Goal: Obtain resource: Obtain resource

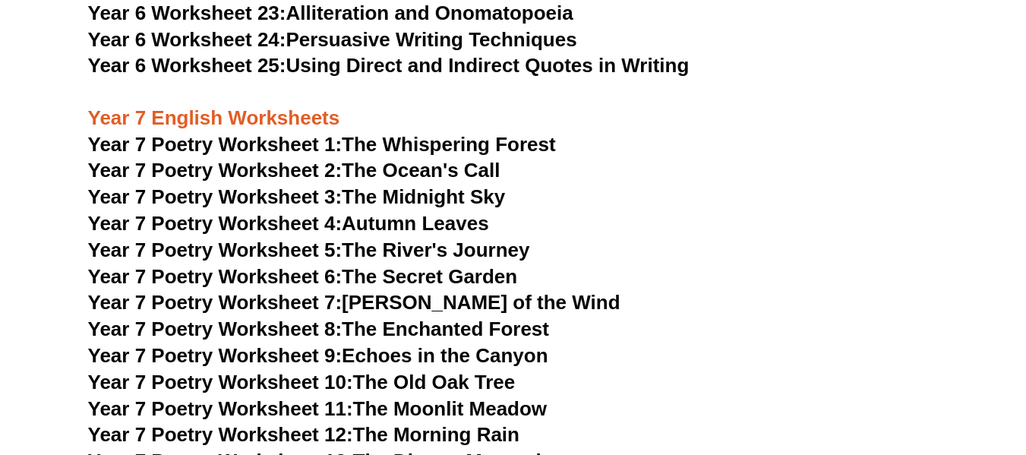
scroll to position [8672, 0]
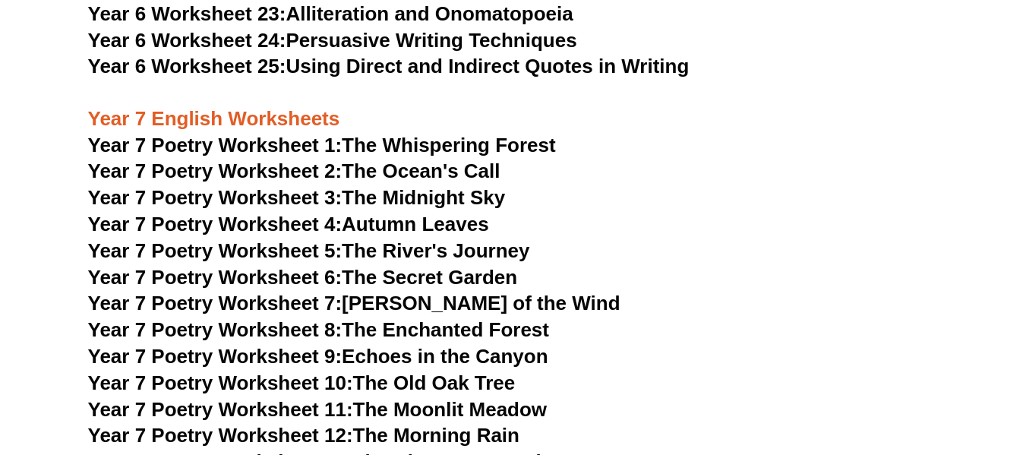
click at [462, 159] on link "Year 7 Poetry Worksheet 2: The Ocean's Call" at bounding box center [294, 170] width 412 height 23
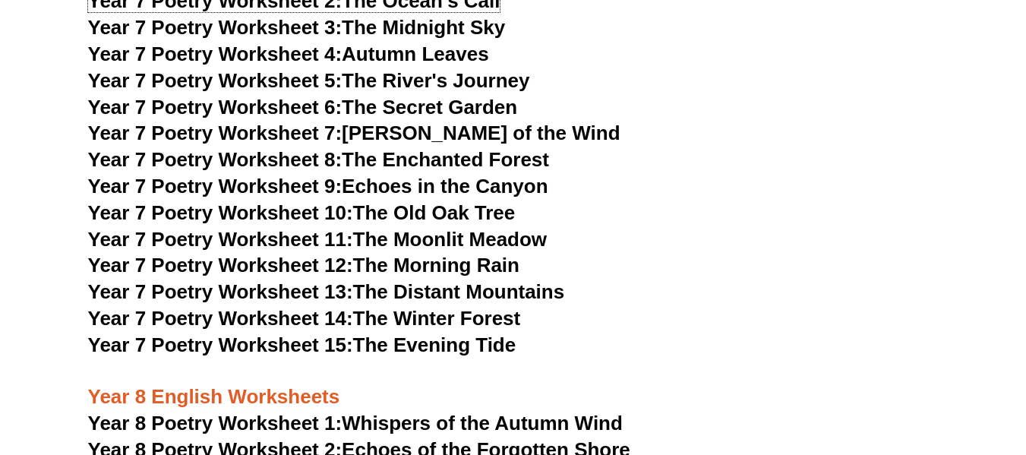
scroll to position [8900, 0]
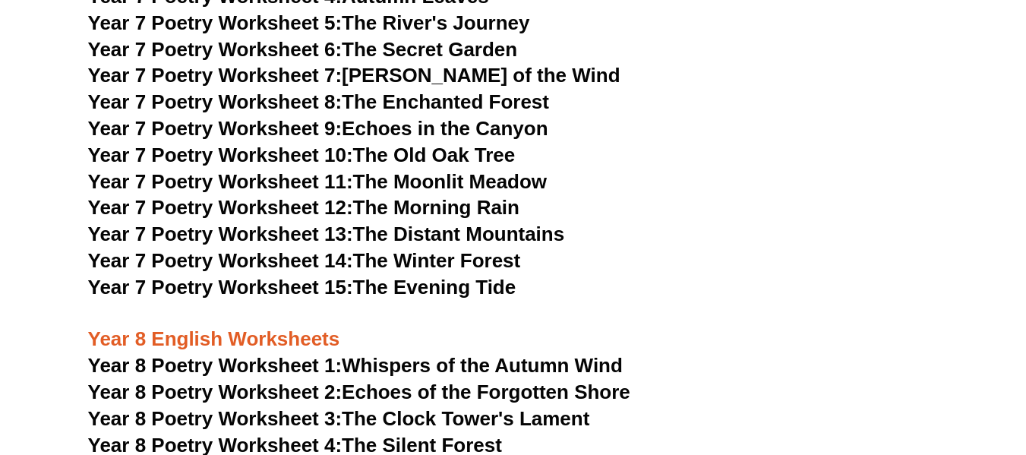
click at [469, 276] on link "Year 7 Poetry Worksheet 15: The Evening Tide" at bounding box center [302, 287] width 428 height 23
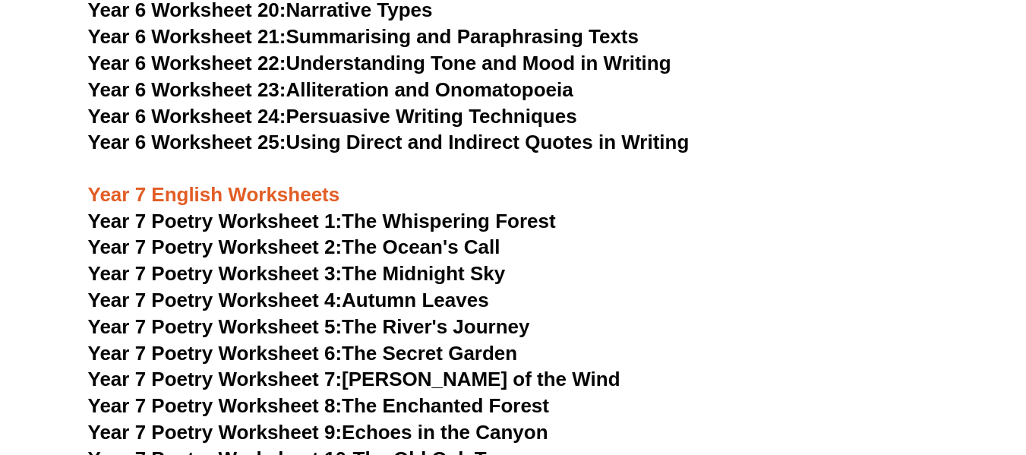
click at [555, 367] on link "Year 7 Poetry Worksheet 7: The Whispers of the Wind" at bounding box center [354, 378] width 532 height 23
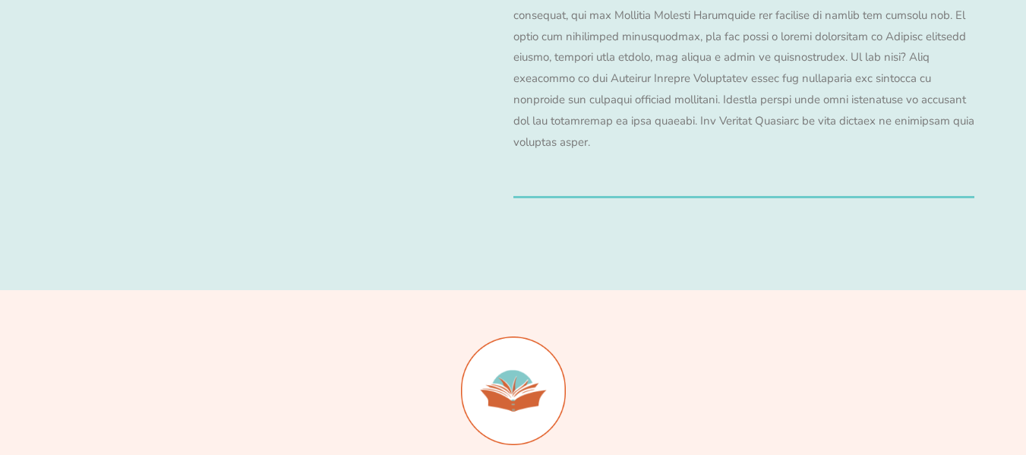
scroll to position [14582, 0]
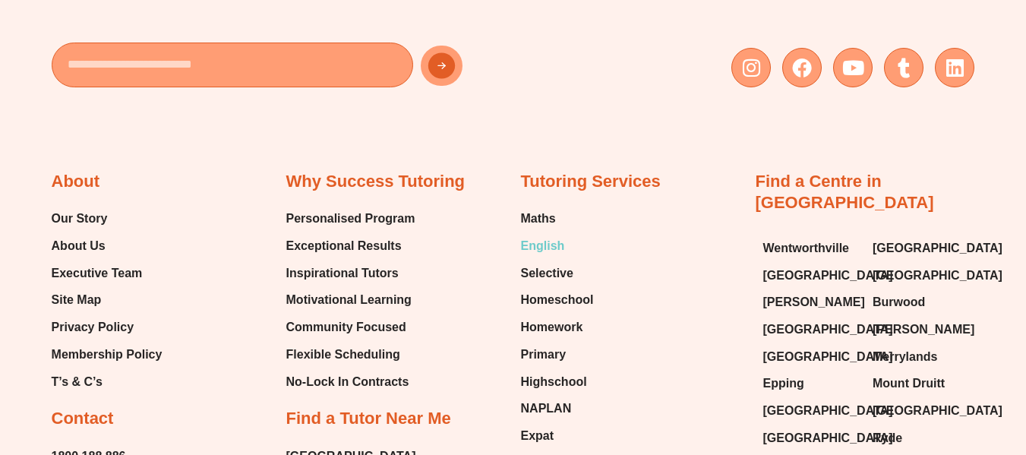
click at [554, 235] on span "English" at bounding box center [543, 246] width 44 height 23
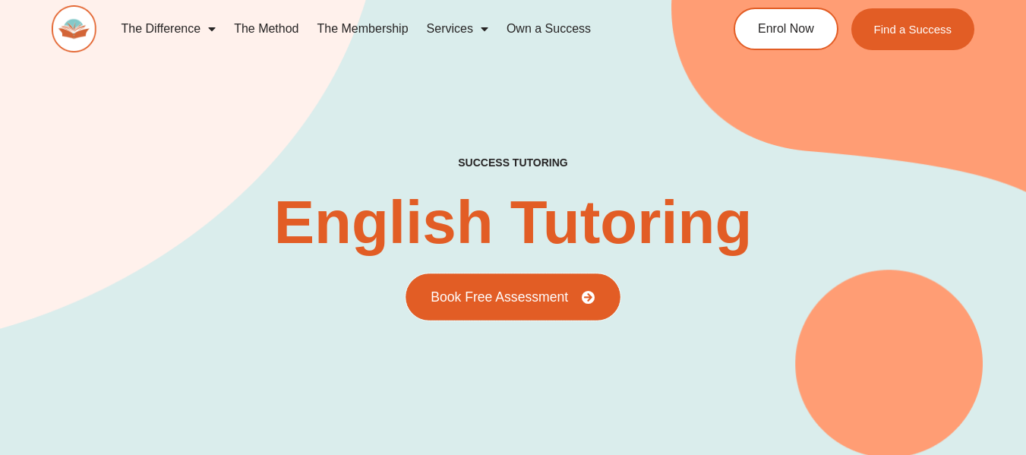
scroll to position [607, 0]
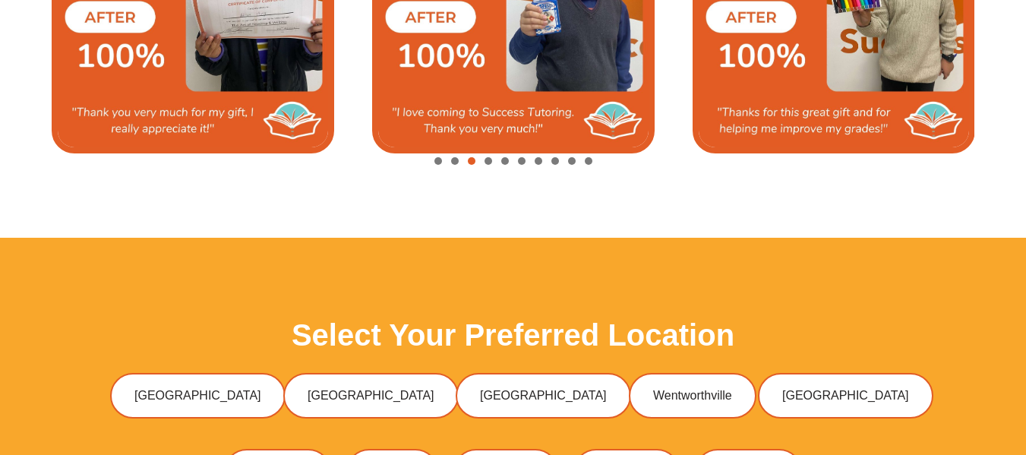
scroll to position [3872, 0]
